Goal: Task Accomplishment & Management: Manage account settings

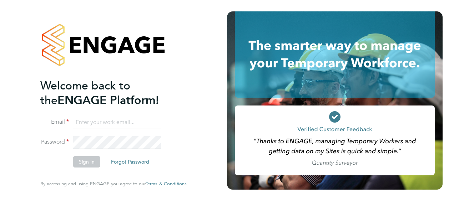
type input "paul.okeeffe@vistry.co.uk"
click at [87, 162] on button "Sign In" at bounding box center [86, 161] width 27 height 11
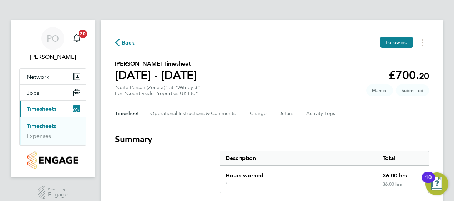
click at [46, 124] on link "Timesheets" at bounding box center [42, 126] width 30 height 7
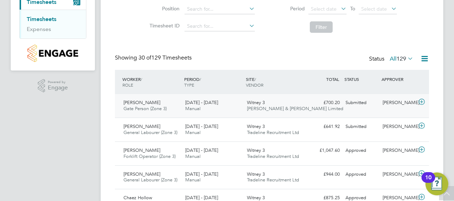
click at [140, 103] on span "[PERSON_NAME]" at bounding box center [142, 103] width 37 height 6
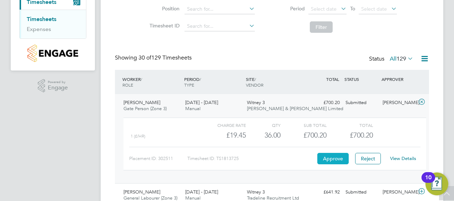
click at [331, 157] on button "Approve" at bounding box center [332, 158] width 31 height 11
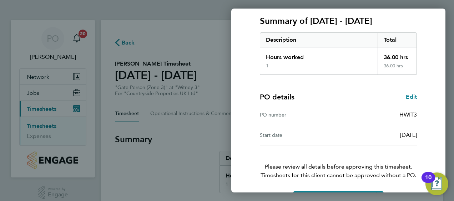
scroll to position [120, 0]
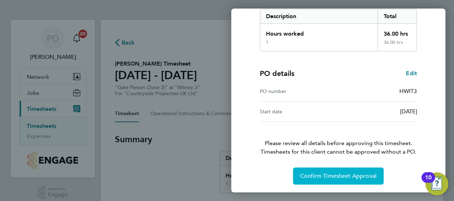
click at [323, 175] on span "Confirm Timesheet Approval" at bounding box center [338, 176] width 76 height 7
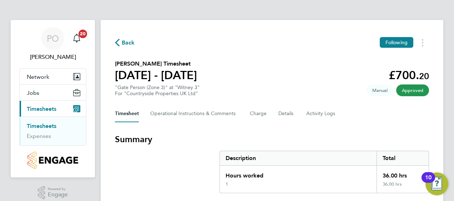
click at [126, 44] on span "Back" at bounding box center [128, 43] width 13 height 9
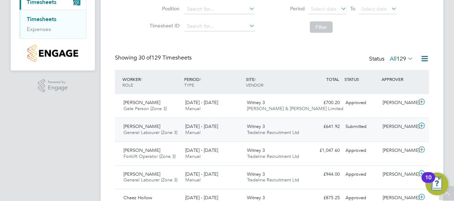
click at [152, 125] on span "[PERSON_NAME]" at bounding box center [142, 127] width 37 height 6
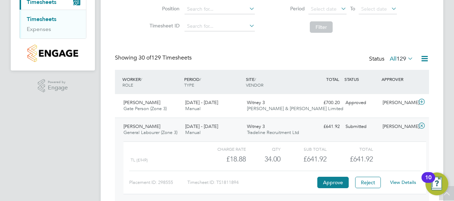
click at [394, 180] on link "View Details" at bounding box center [403, 183] width 26 height 6
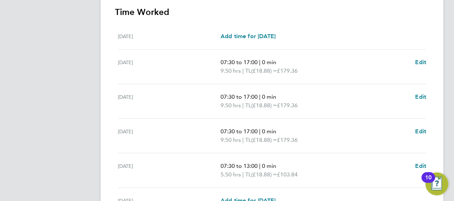
scroll to position [214, 0]
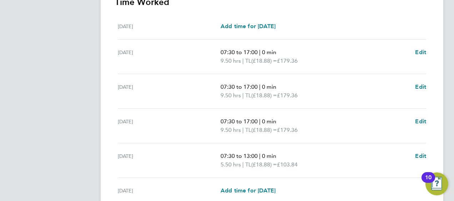
click at [330, 131] on p "9.50 hrs | TL (£18.88) = £179.36" at bounding box center [315, 130] width 189 height 9
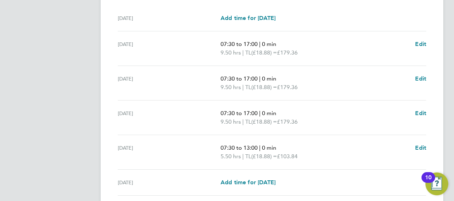
scroll to position [304, 0]
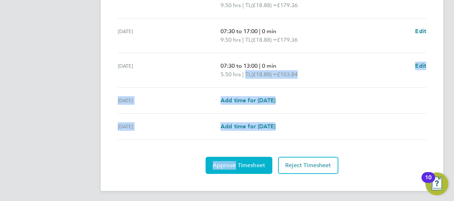
click at [234, 162] on span "Approve Timesheet" at bounding box center [239, 165] width 52 height 7
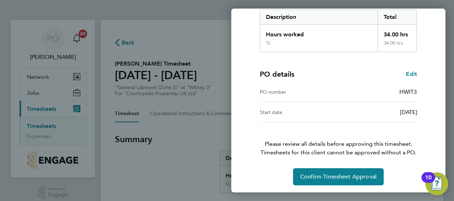
scroll to position [120, 0]
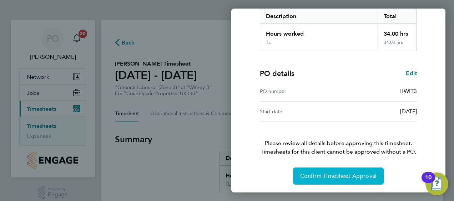
click at [325, 178] on span "Confirm Timesheet Approval" at bounding box center [338, 176] width 76 height 7
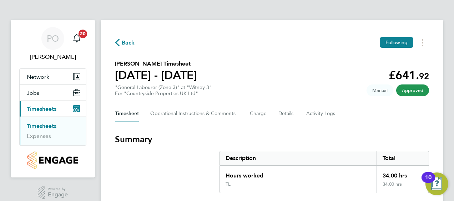
click at [46, 127] on link "Timesheets" at bounding box center [42, 126] width 30 height 7
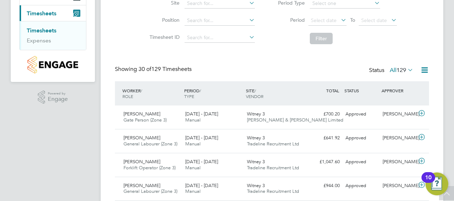
scroll to position [107, 0]
